Goal: Find specific page/section: Find specific page/section

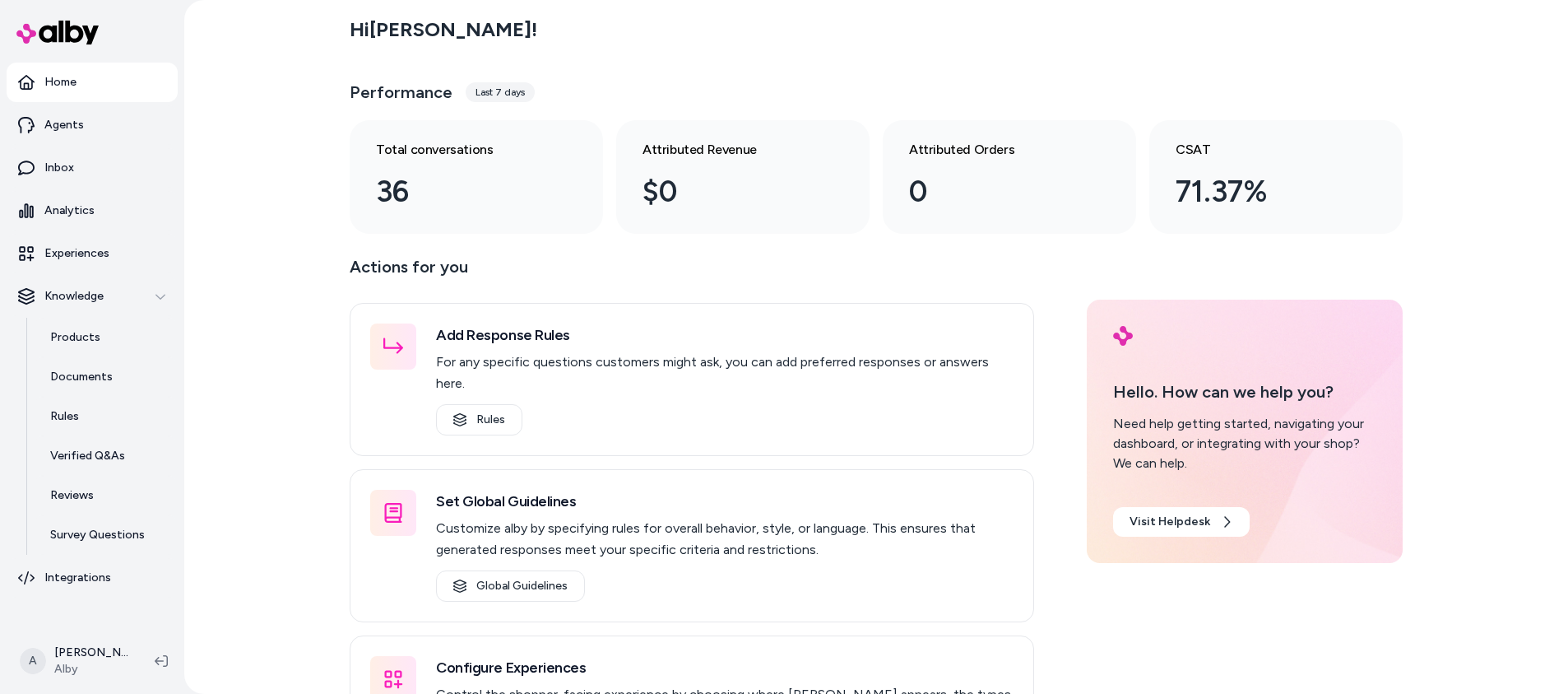
click at [676, 266] on p "Actions for you" at bounding box center [692, 273] width 685 height 40
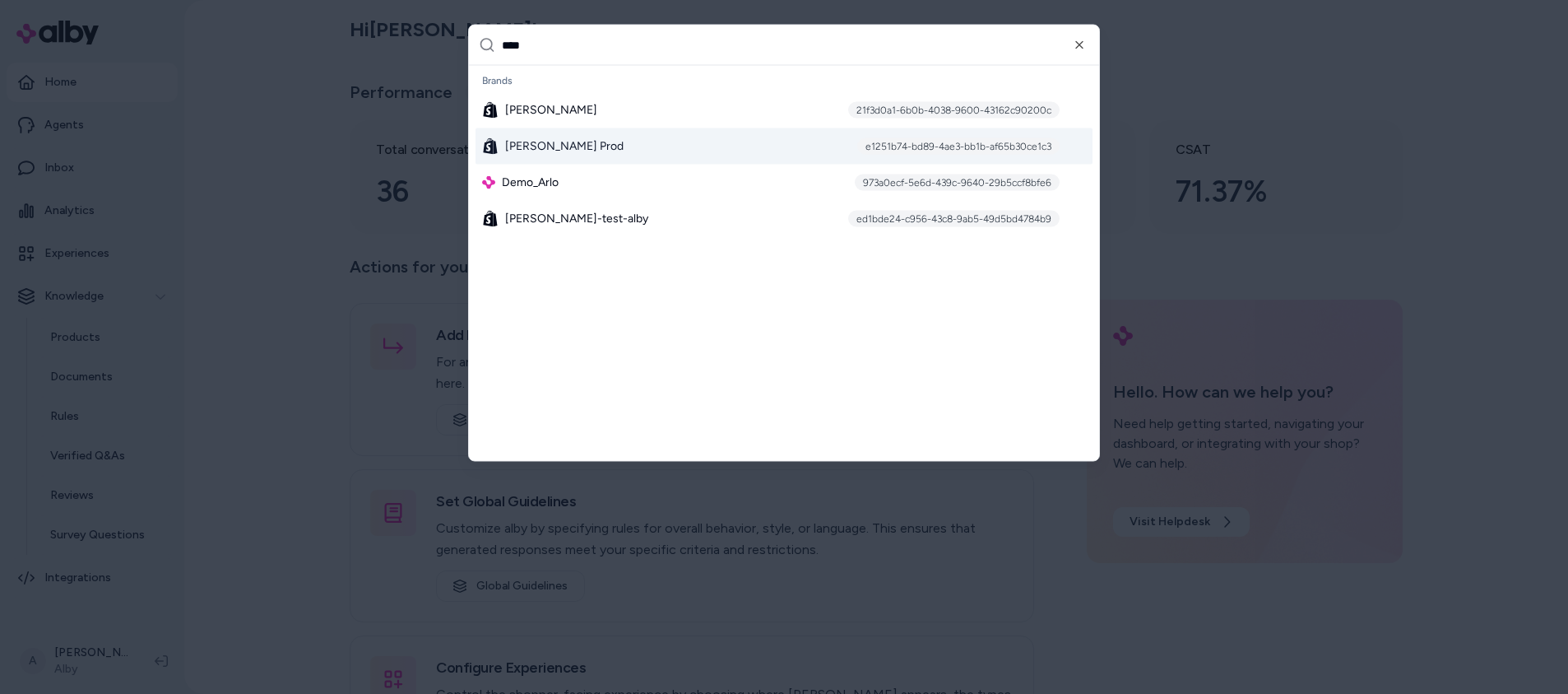
type input "****"
click at [601, 140] on div "[PERSON_NAME] Prod e1251b74-bd89-4ae3-bb1b-af65b30ce1c3" at bounding box center [784, 146] width 617 height 36
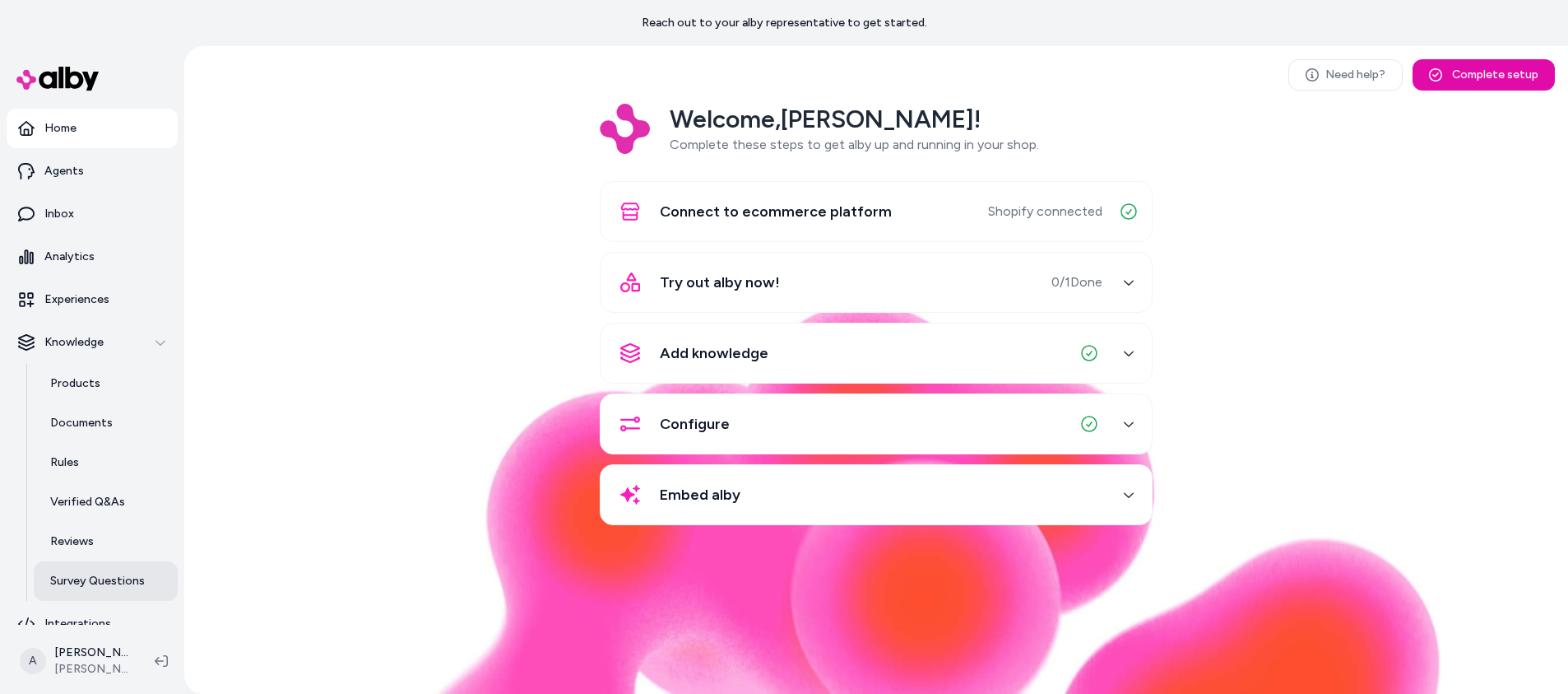
click at [71, 571] on link "Survey Questions" at bounding box center [105, 580] width 144 height 40
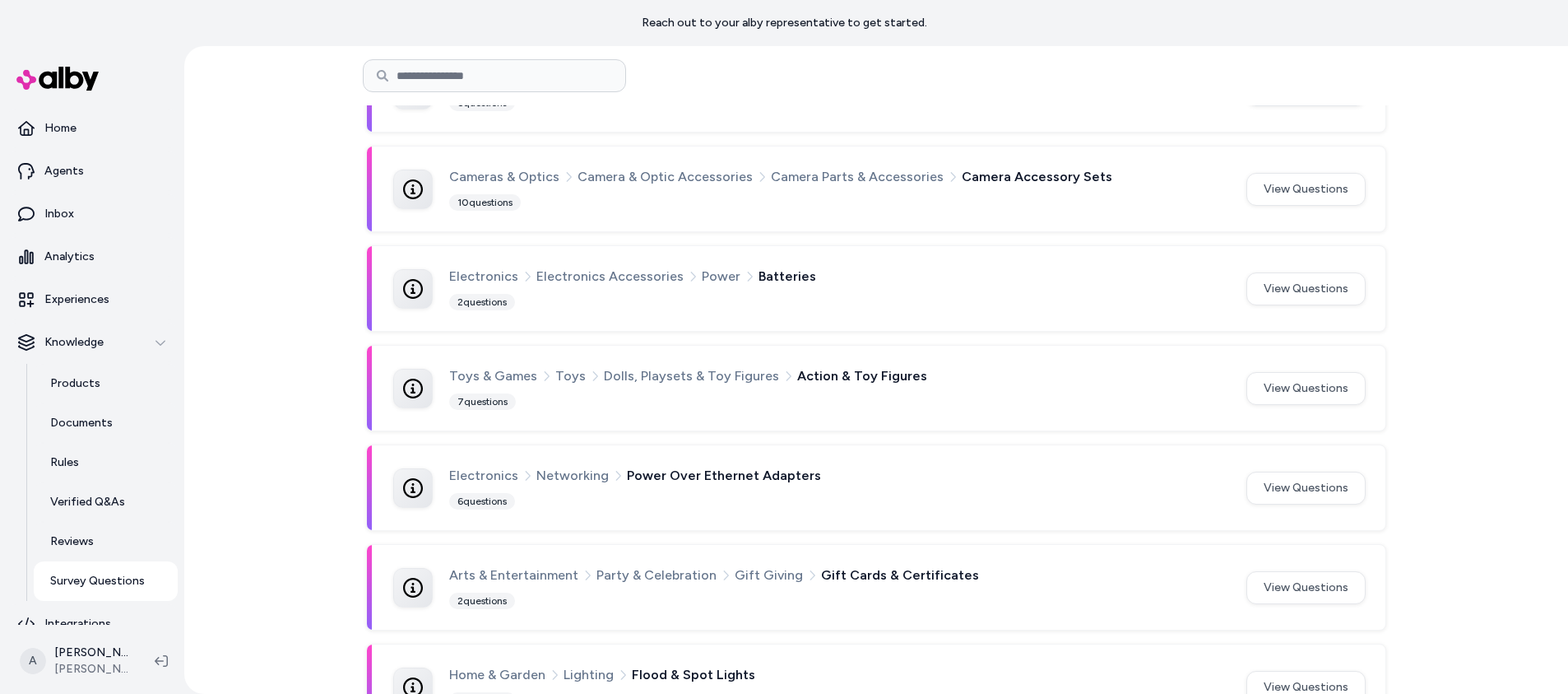
scroll to position [278, 0]
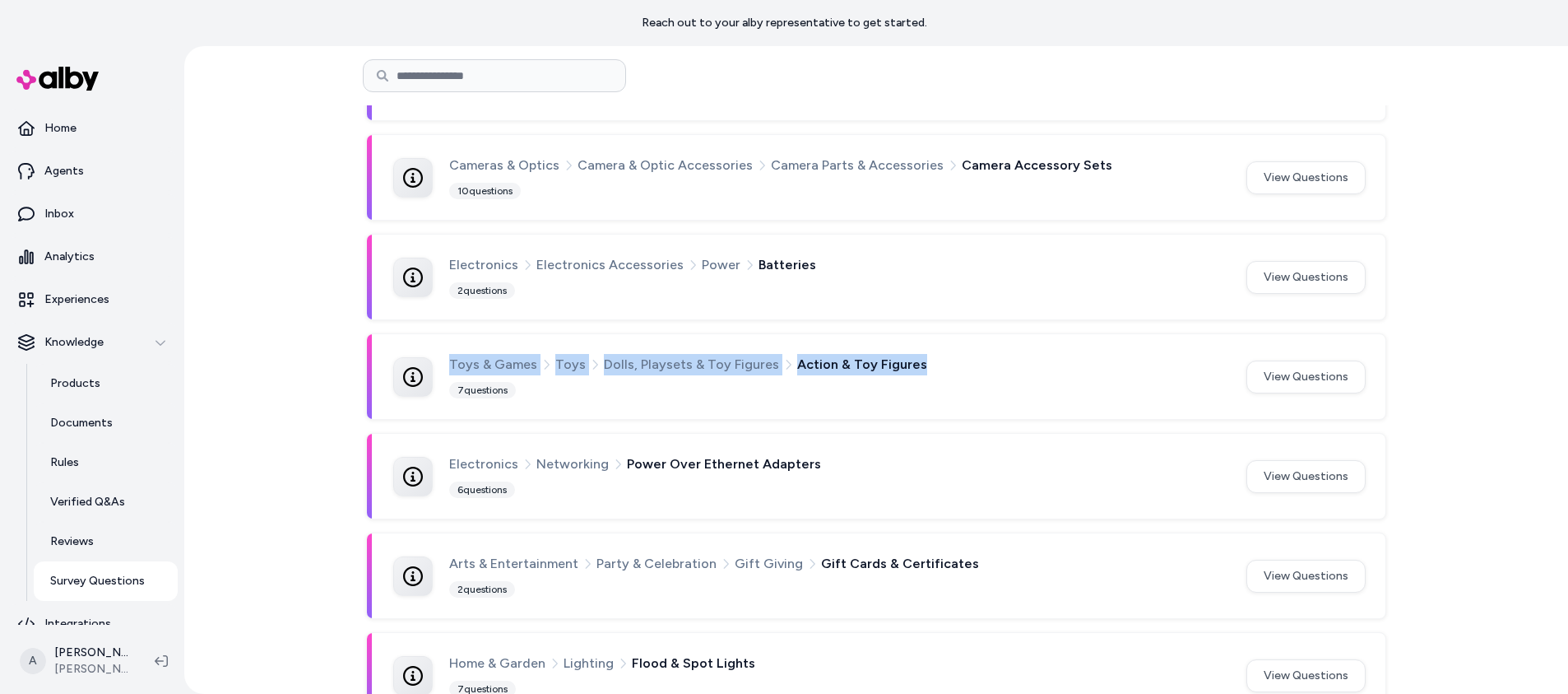
drag, startPoint x: 442, startPoint y: 363, endPoint x: 1020, endPoint y: 368, distance: 578.0
click at [1020, 368] on div "Toys & Games Toys Dolls, Playsets & Toy Figures Action & Toy Figures 7 questions" at bounding box center [810, 377] width 834 height 45
click at [1020, 367] on div "Toys & Games Toys Dolls, Playsets & Toy Figures Action & Toy Figures" at bounding box center [838, 364] width 777 height 21
drag, startPoint x: 785, startPoint y: 363, endPoint x: 913, endPoint y: 368, distance: 128.1
click at [913, 368] on div "Toys & Games Toys Dolls, Playsets & Toy Figures Action & Toy Figures" at bounding box center [838, 364] width 777 height 21
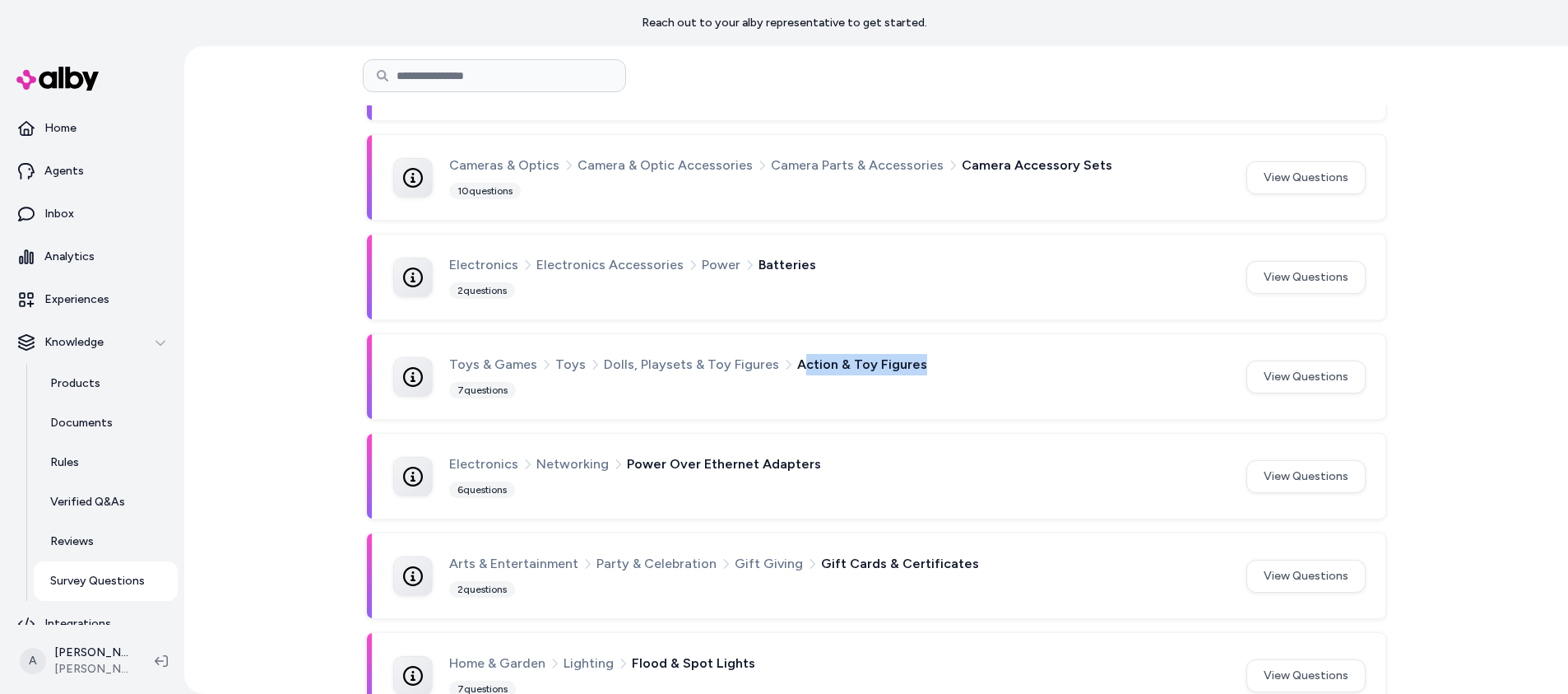
click at [913, 368] on div "Toys & Games Toys Dolls, Playsets & Toy Figures Action & Toy Figures" at bounding box center [838, 364] width 777 height 21
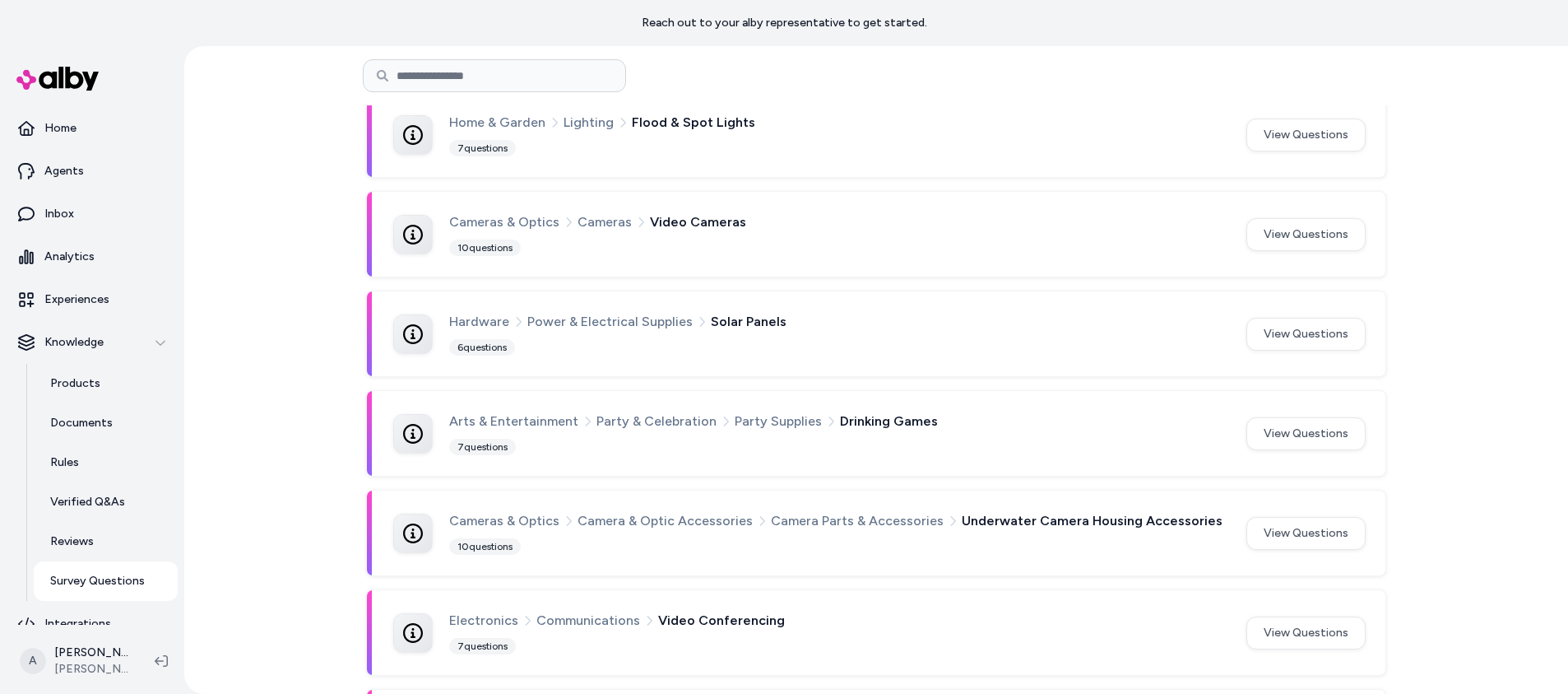
scroll to position [822, 0]
click at [728, 316] on span "Solar Panels" at bounding box center [749, 318] width 76 height 21
click at [851, 416] on span "Drinking Games" at bounding box center [889, 417] width 98 height 21
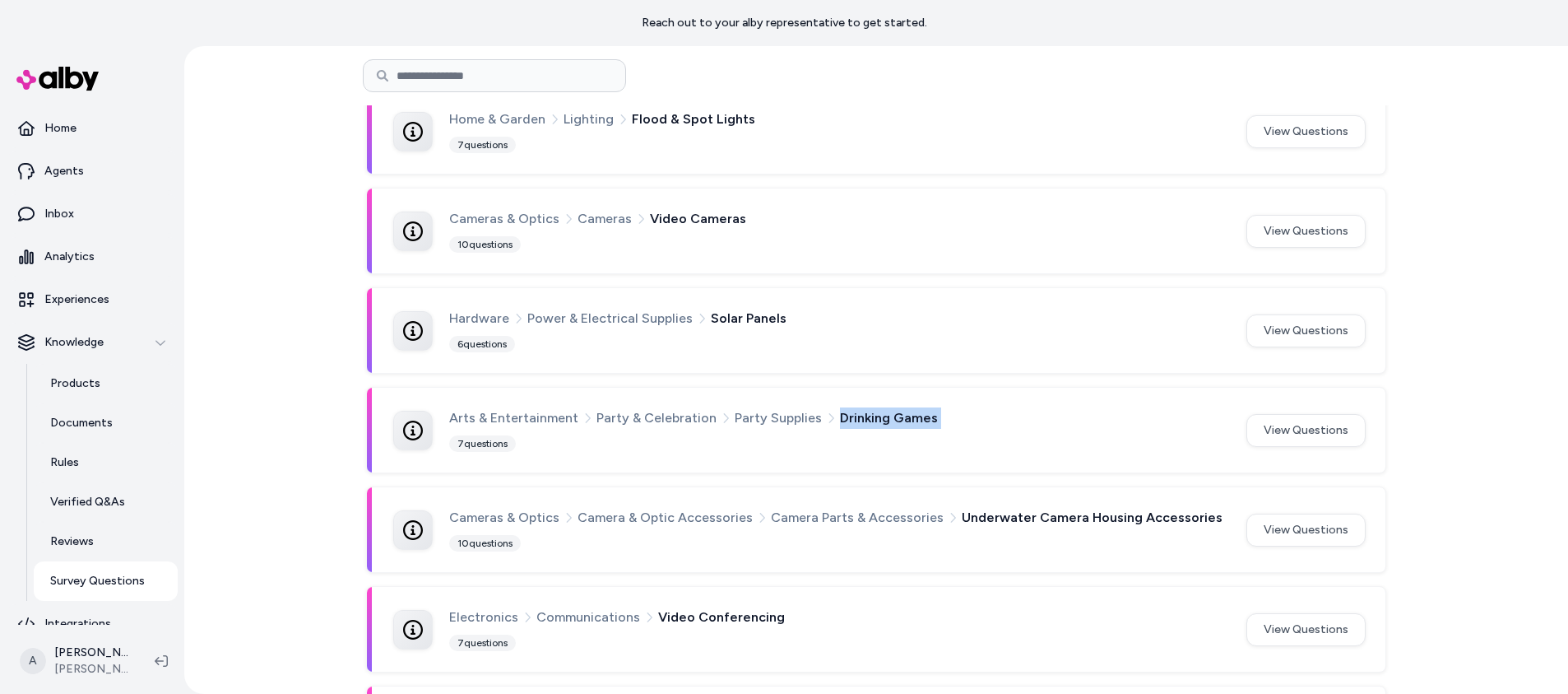
click at [851, 416] on span "Drinking Games" at bounding box center [889, 417] width 98 height 21
drag, startPoint x: 718, startPoint y: 418, endPoint x: 946, endPoint y: 416, distance: 228.0
click at [946, 416] on div "Arts & Entertainment Party & Celebration Party Supplies Drinking Games" at bounding box center [838, 417] width 777 height 21
click at [1294, 421] on button "View Questions" at bounding box center [1306, 430] width 119 height 33
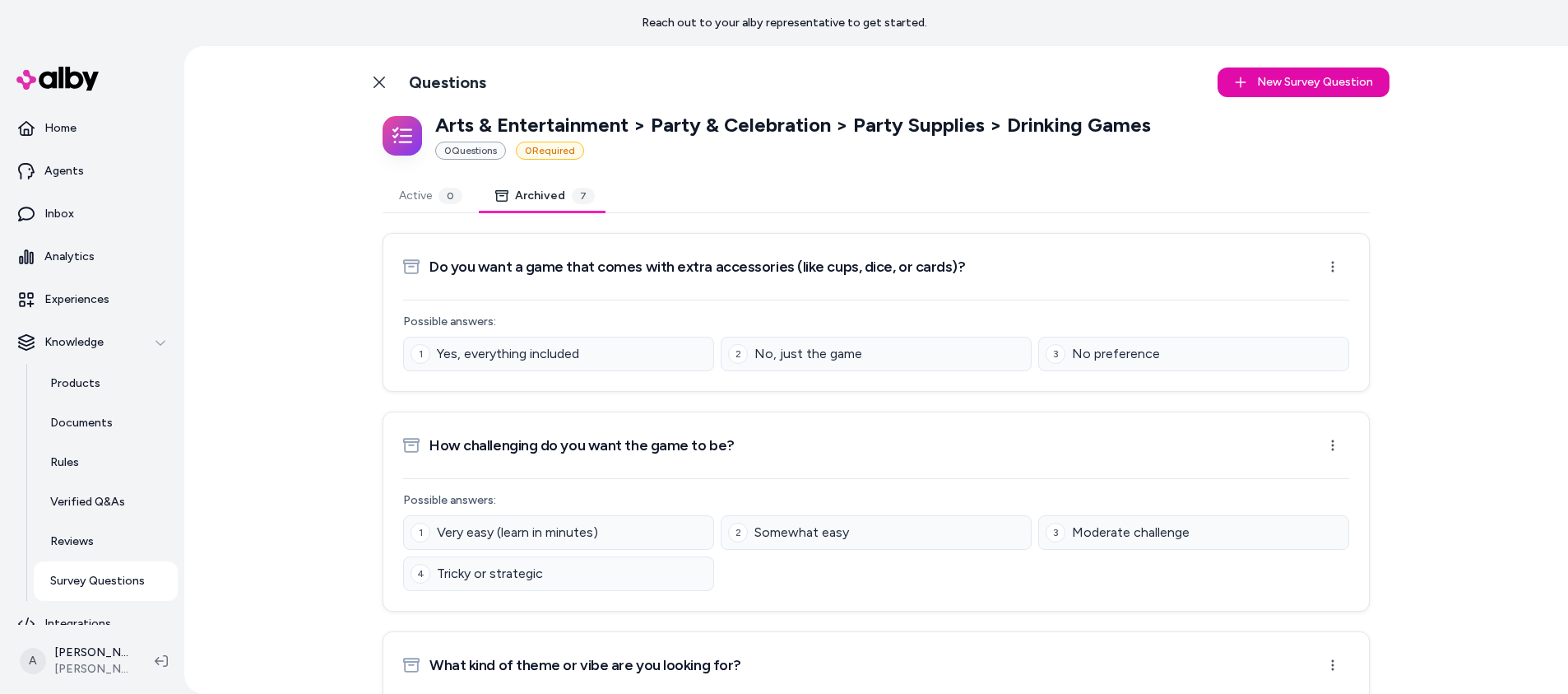
click at [562, 189] on button "Archived 7" at bounding box center [544, 195] width 132 height 33
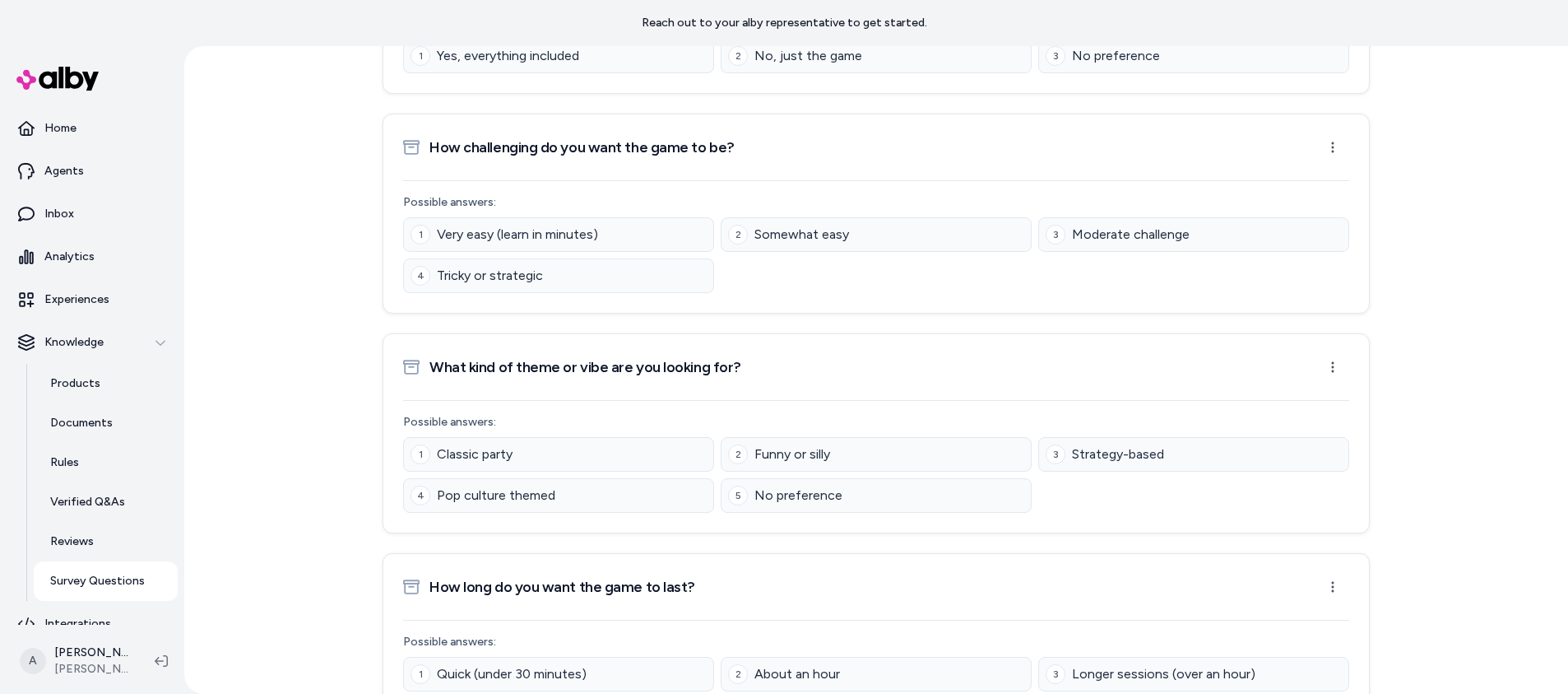
scroll to position [783, 0]
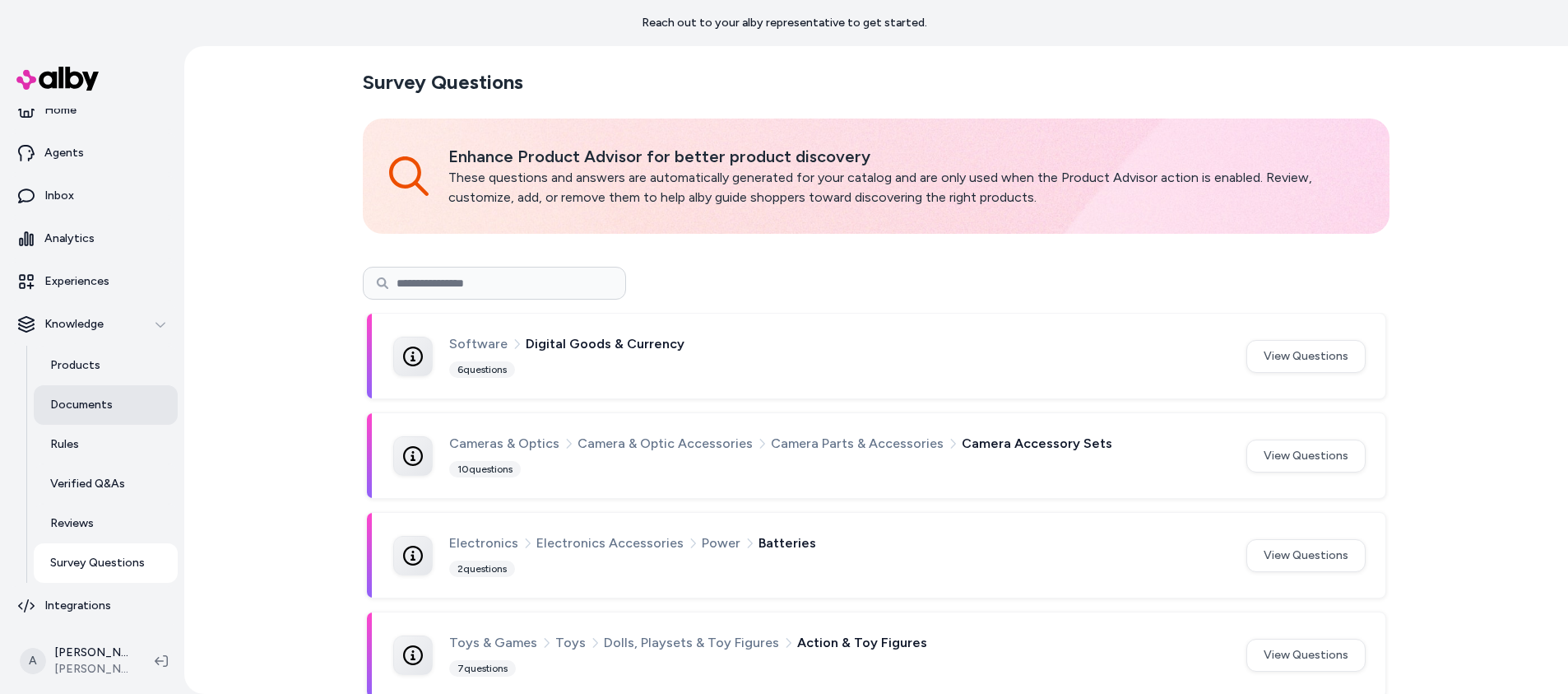
scroll to position [19, 0]
click at [63, 607] on p "Integrations" at bounding box center [77, 605] width 66 height 17
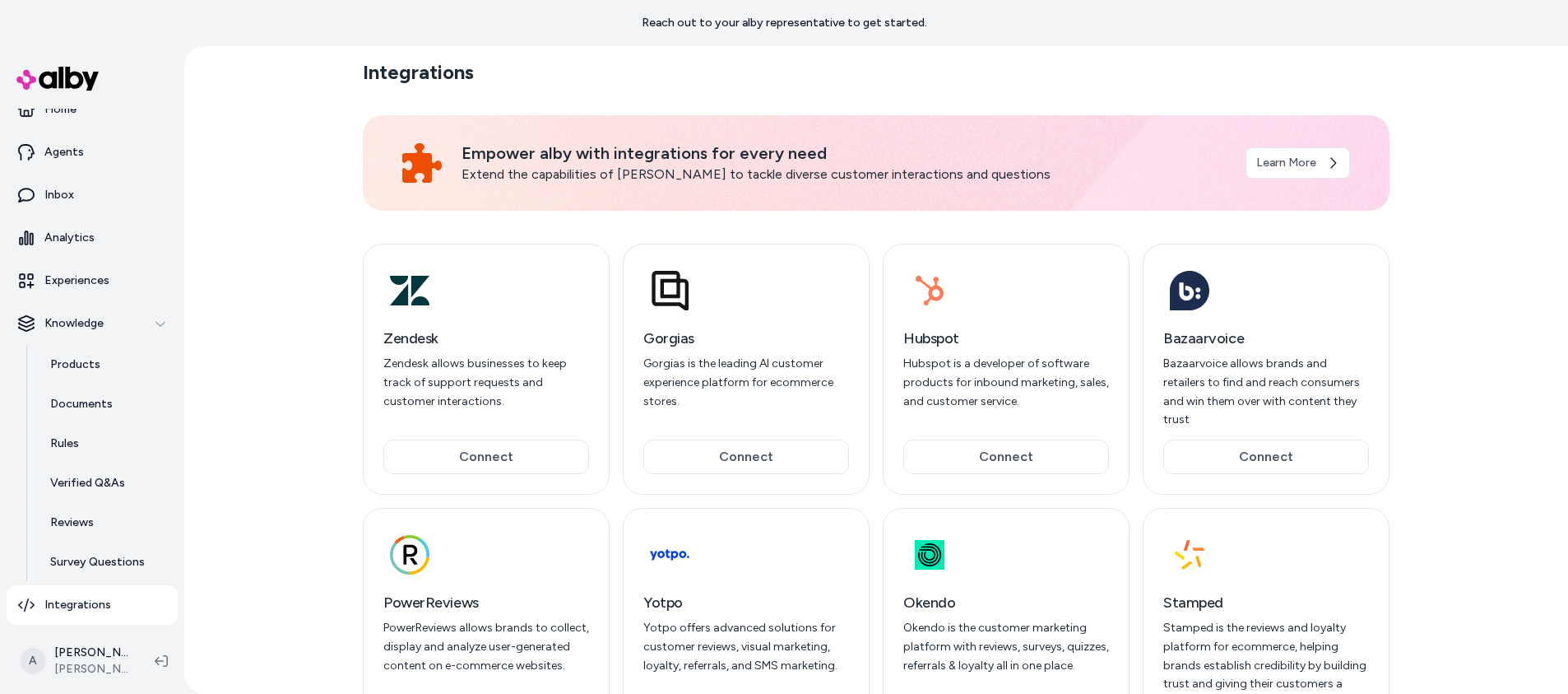
drag, startPoint x: 752, startPoint y: 84, endPoint x: 749, endPoint y: 45, distance: 39.1
click at [752, 84] on section "Integrations" at bounding box center [876, 72] width 1027 height 26
click at [742, 27] on p "Reach out to your alby representative to get started." at bounding box center [784, 24] width 285 height 17
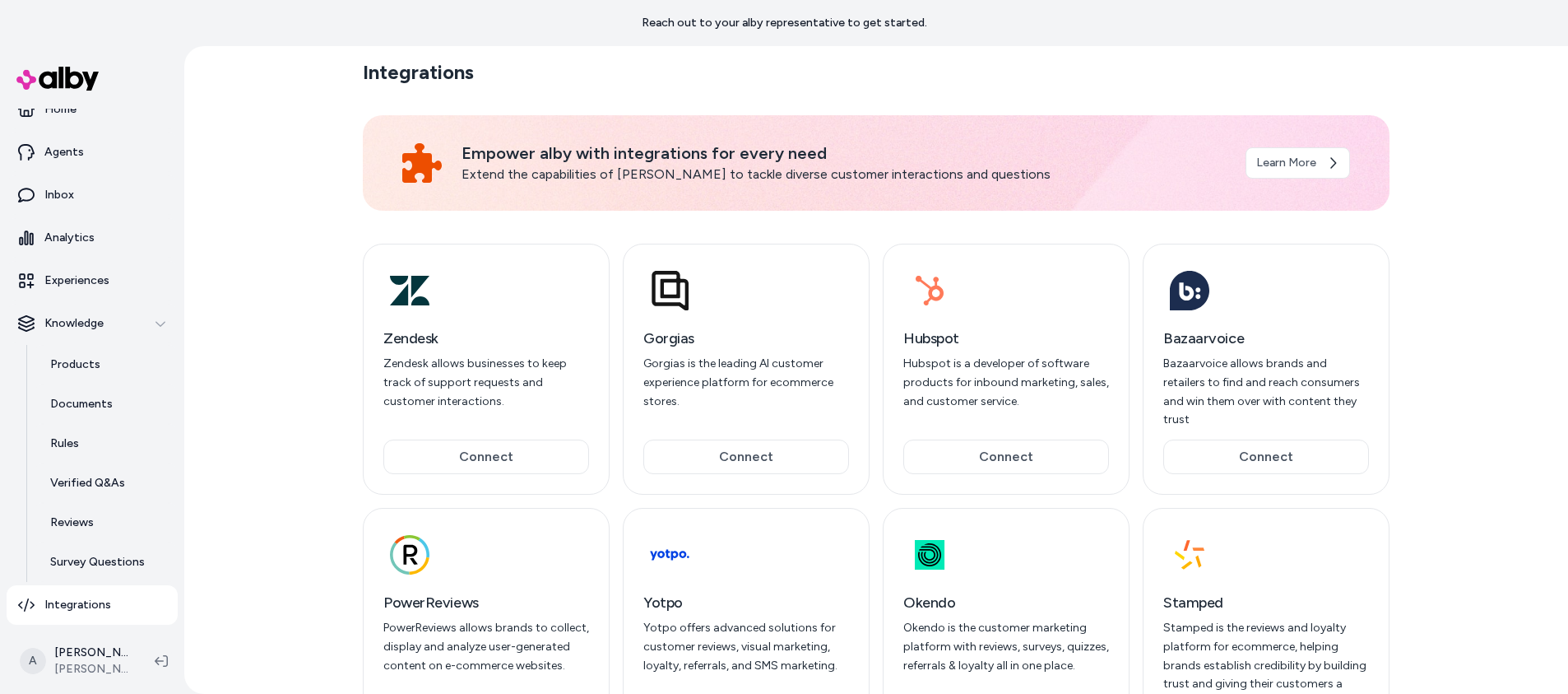
click at [738, 68] on section "Integrations" at bounding box center [876, 72] width 1027 height 26
click at [724, 70] on section "Integrations" at bounding box center [876, 72] width 1027 height 26
